Goal: Task Accomplishment & Management: Use online tool/utility

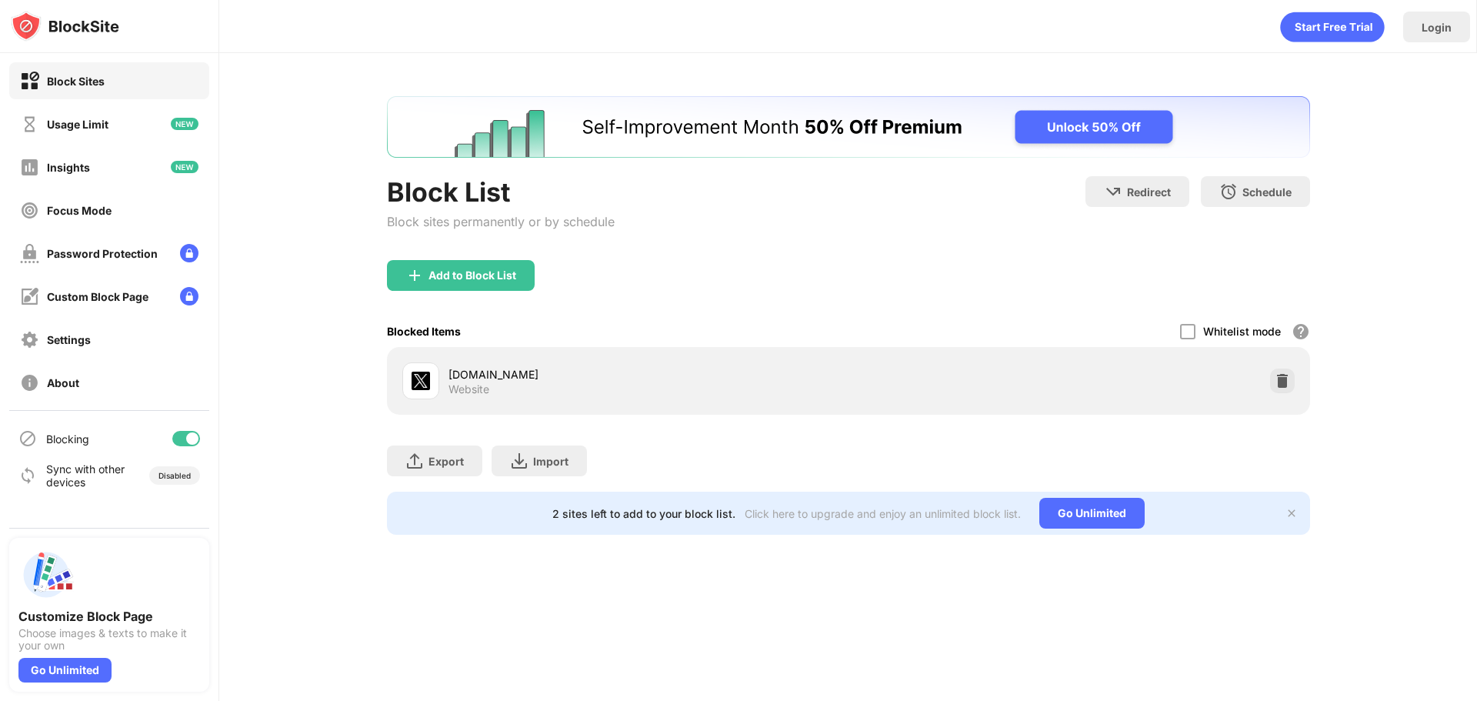
click at [504, 255] on div "Block List Block sites permanently or by schedule" at bounding box center [501, 218] width 228 height 84
click at [495, 281] on div "Add to Block List" at bounding box center [473, 275] width 88 height 12
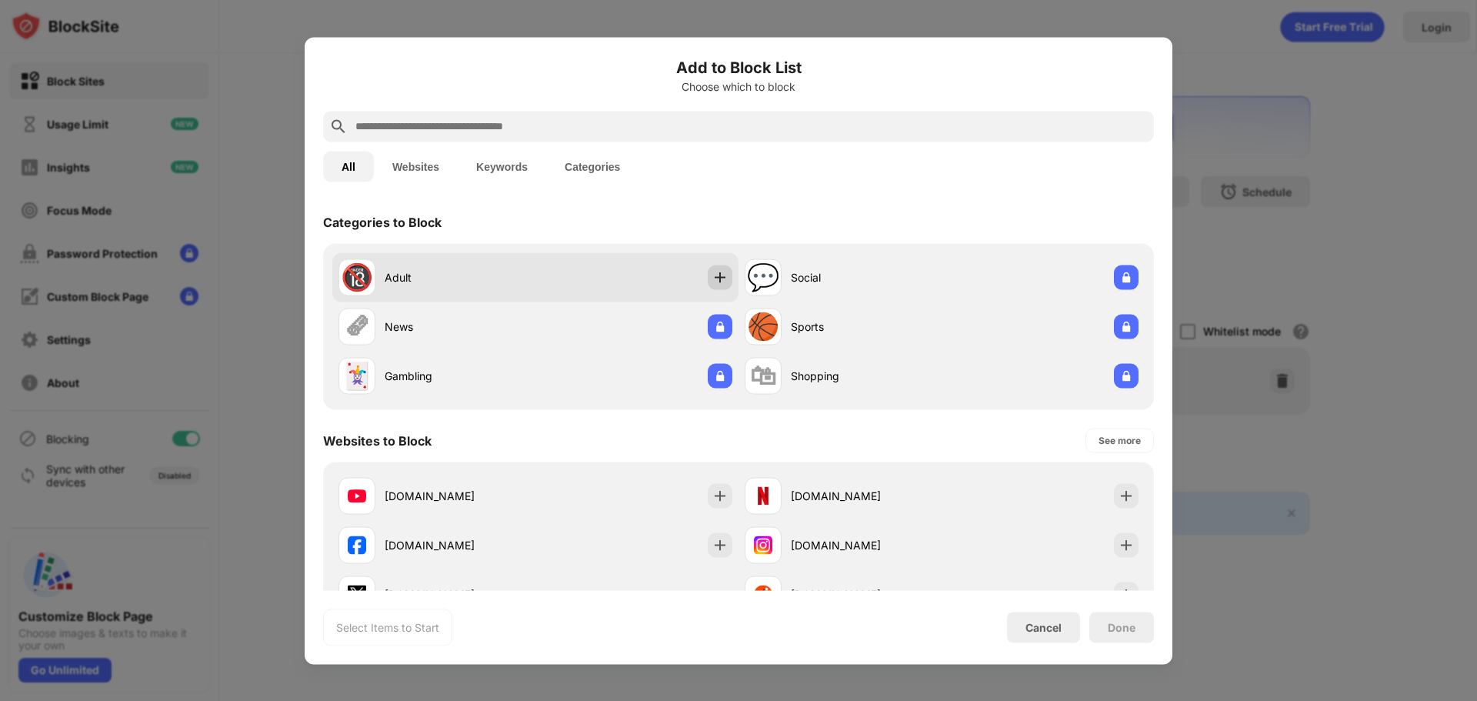
click at [719, 274] on img at bounding box center [719, 276] width 15 height 15
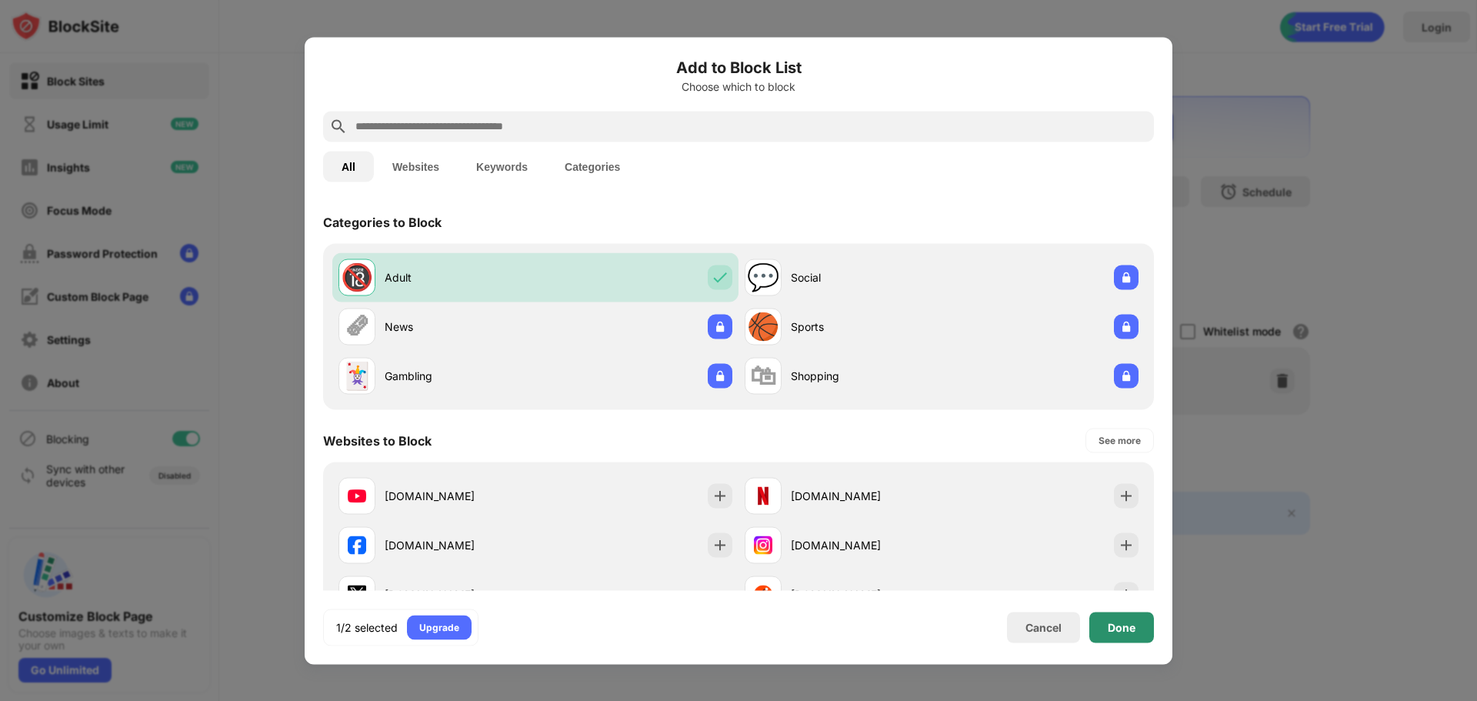
click at [1115, 619] on div "Done" at bounding box center [1121, 627] width 65 height 31
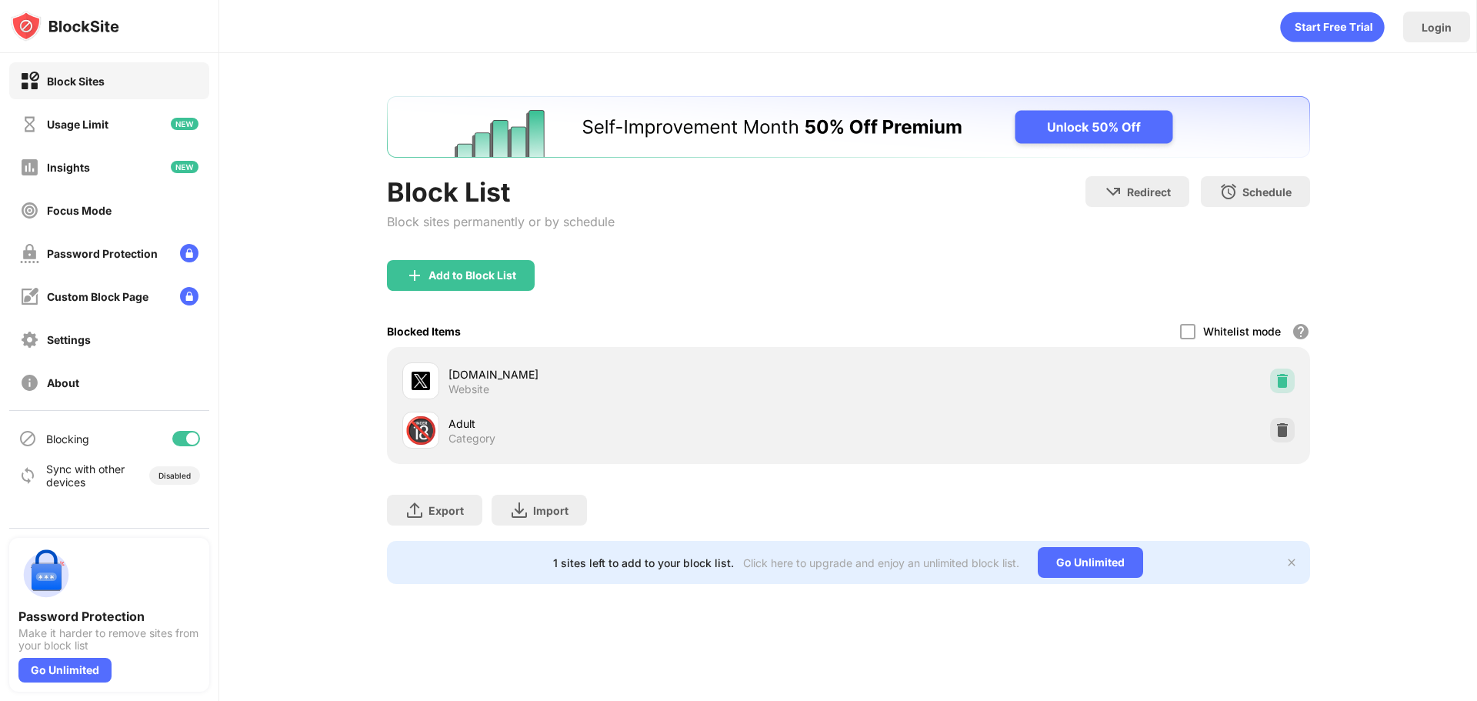
click at [1288, 387] on img at bounding box center [1282, 380] width 15 height 15
